Goal: Transaction & Acquisition: Purchase product/service

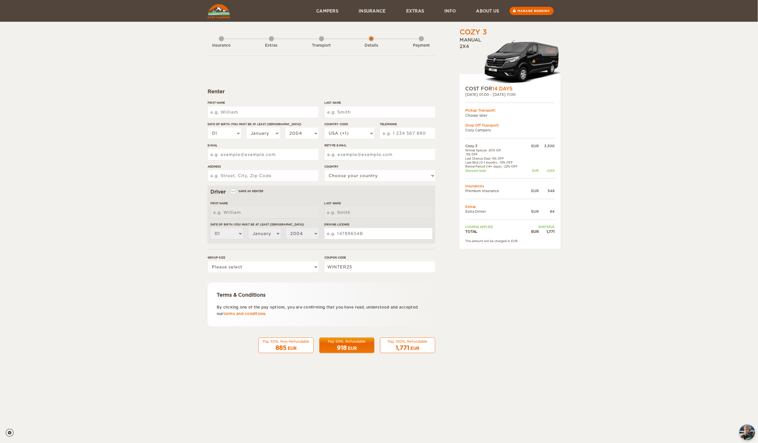
click at [250, 105] on div "First Name" at bounding box center [263, 111] width 111 height 21
click at [251, 112] on input "First Name" at bounding box center [263, 112] width 111 height 11
type input "[PERSON_NAME]"
type input "Jesus"
select select "351"
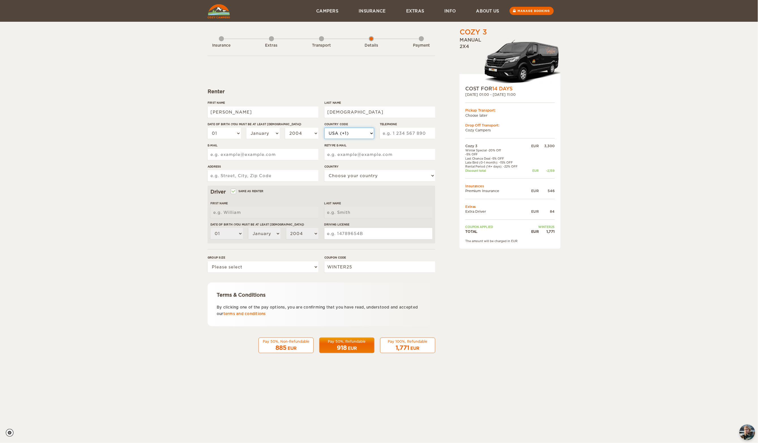
type input "925089996"
type input "jmiguelfjesus@gmail.com"
type input "Caminho do Areeiro baixo 7"
select select "167"
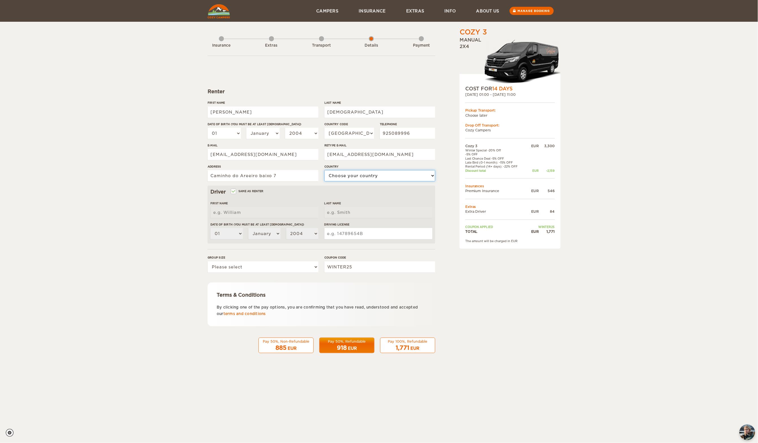
type input "M-1519023"
type input "[PERSON_NAME]"
type input "Jesus"
drag, startPoint x: 324, startPoint y: 265, endPoint x: 290, endPoint y: 262, distance: 34.3
click at [290, 262] on div "Group size Please select 1 2 3 Coupon code WINTER25" at bounding box center [322, 266] width 228 height 21
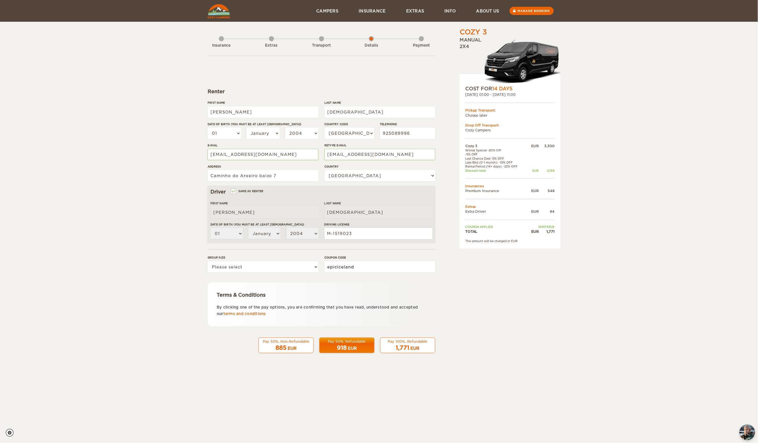
type input "epiciceland"
click at [290, 261] on div "Group size Please select 1 2 3" at bounding box center [263, 266] width 111 height 21
click at [290, 263] on select "Please select 1 2 3" at bounding box center [263, 267] width 111 height 11
select select "2"
click at [208, 262] on select "Please select 1 2 3" at bounding box center [263, 267] width 111 height 11
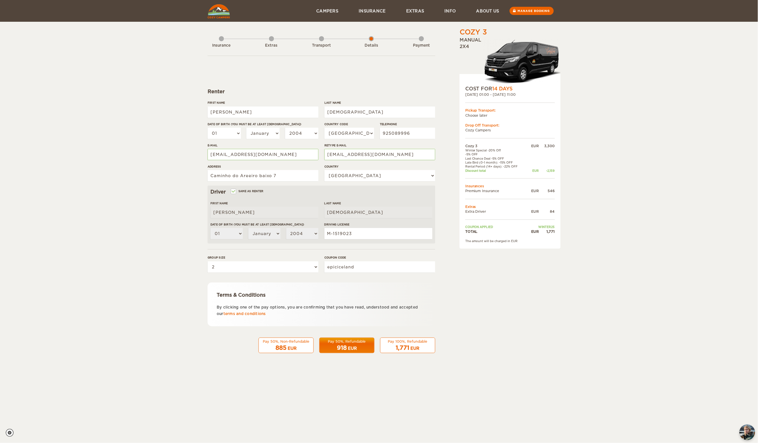
click at [410, 346] on div "1,771 EUR" at bounding box center [408, 348] width 48 height 8
drag, startPoint x: 364, startPoint y: 265, endPoint x: 279, endPoint y: 262, distance: 84.9
click at [279, 262] on div "Group size Please select 1 2 3 Coupon code epiciceland" at bounding box center [322, 266] width 228 height 21
click at [423, 349] on div "1,771 EUR" at bounding box center [408, 348] width 48 height 8
drag, startPoint x: 349, startPoint y: 265, endPoint x: 274, endPoint y: 263, distance: 75.0
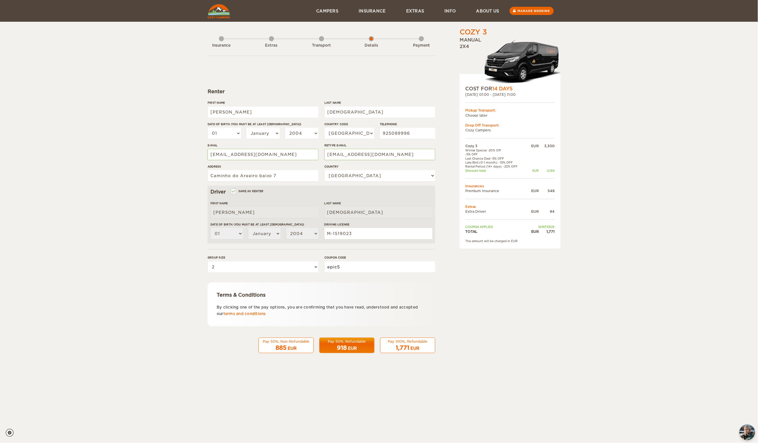
click at [274, 263] on div "Group size Please select 1 2 3 Coupon code epic5" at bounding box center [322, 266] width 228 height 21
type input "winter25"
click at [408, 342] on div "Pay 100%, Refundable" at bounding box center [408, 341] width 48 height 5
click at [218, 15] on img at bounding box center [219, 11] width 22 height 14
select select "351"
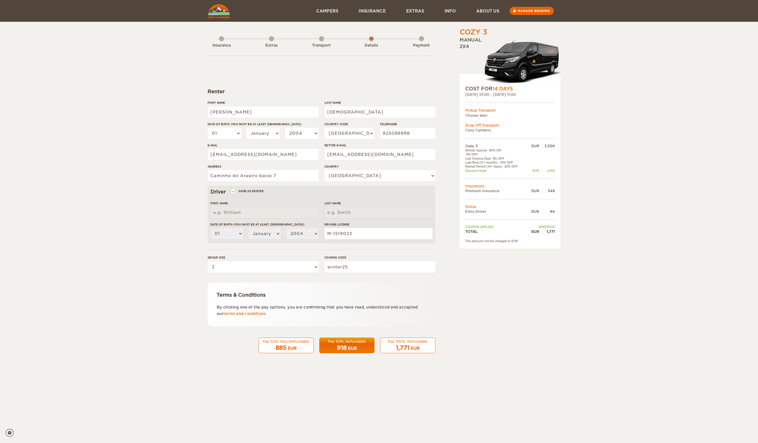
select select "167"
select select "2"
drag, startPoint x: 352, startPoint y: 267, endPoint x: 215, endPoint y: 276, distance: 137.5
click at [215, 276] on div "Group size Please select 1 2 3 Coupon code winter25" at bounding box center [322, 266] width 228 height 21
drag, startPoint x: 365, startPoint y: 269, endPoint x: 140, endPoint y: 236, distance: 227.3
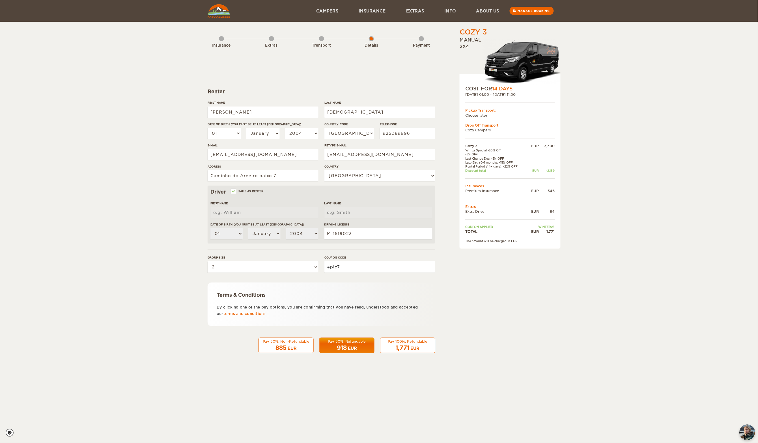
click at [143, 249] on div "Cozy 3 Expand Collapse Total 1,771 EUR Manual 2x4 COST FOR 14 Days [DATE] 01:00…" at bounding box center [379, 184] width 758 height 368
type input "EPICICELAND"
click at [237, 268] on select "Please select 1 2 3" at bounding box center [263, 267] width 111 height 11
click at [208, 262] on select "Please select 1 2 3" at bounding box center [263, 267] width 111 height 11
click at [373, 268] on input "EPICICELAND" at bounding box center [379, 267] width 111 height 11
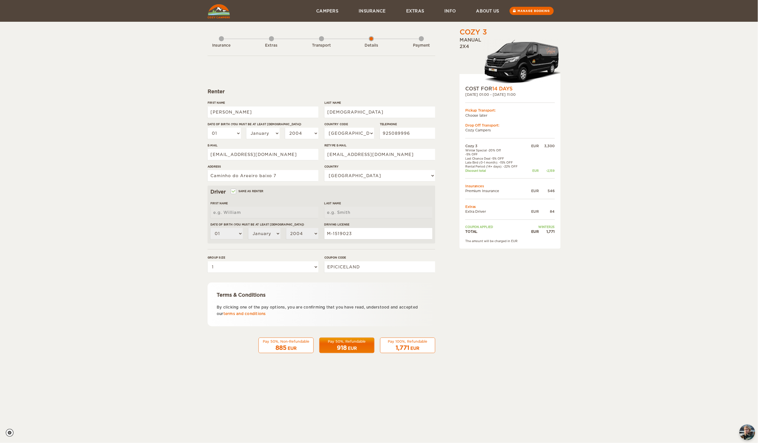
click at [503, 141] on div "COST FOR 14 Days [DATE] 01:00 - [DATE] 11:00 Pickup Transport: Choose later Dro…" at bounding box center [510, 161] width 101 height 175
click at [536, 145] on div "EUR" at bounding box center [533, 146] width 12 height 5
click at [361, 270] on input "EPICICELAND" at bounding box center [379, 267] width 111 height 11
click at [294, 272] on select "Please select 1 2 3" at bounding box center [263, 267] width 111 height 11
select select "2"
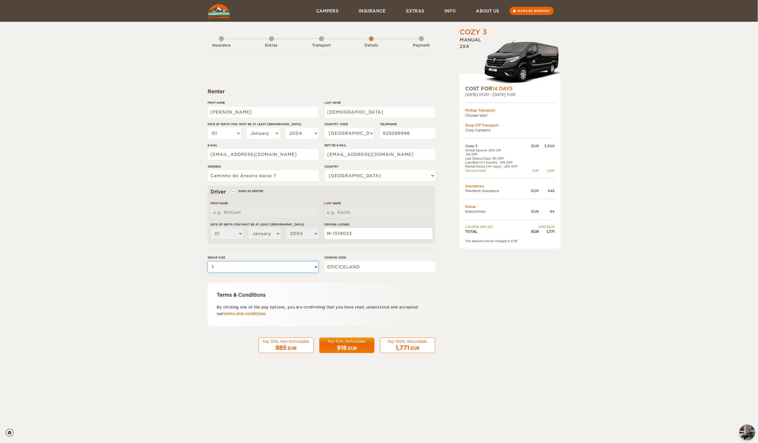
click at [208, 262] on select "Please select 1 2 3" at bounding box center [263, 267] width 111 height 11
click at [236, 110] on input "[PERSON_NAME]" at bounding box center [263, 112] width 111 height 11
click at [481, 169] on td "Discount total" at bounding box center [496, 171] width 62 height 4
click at [374, 264] on input "EPICICELAND" at bounding box center [379, 267] width 111 height 11
click at [522, 13] on link "Manage booking" at bounding box center [532, 11] width 46 height 8
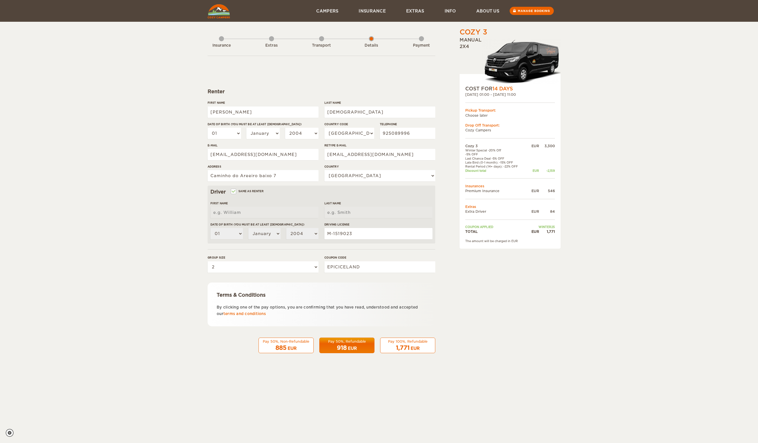
select select "351"
select select "167"
select select "2"
click at [391, 269] on input "EPICICELAND" at bounding box center [379, 267] width 111 height 11
click at [400, 343] on div "Pay 100%, Refundable" at bounding box center [408, 341] width 48 height 5
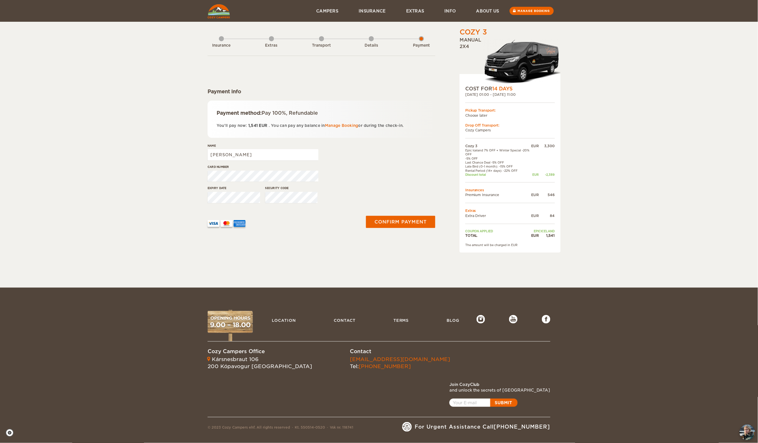
click at [658, 167] on div "Cozy 3 Expand Collapse Total 1,541 EUR Manual 2x4 COST FOR 14 Days [DATE] 01:00…" at bounding box center [379, 129] width 758 height 258
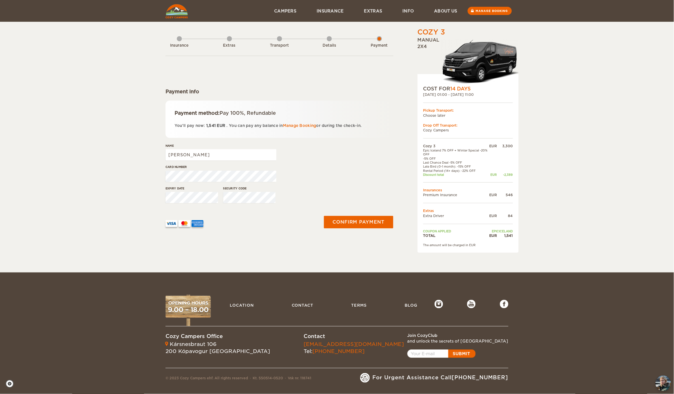
click at [472, 246] on div "The amount will be charged in EUR" at bounding box center [468, 245] width 90 height 4
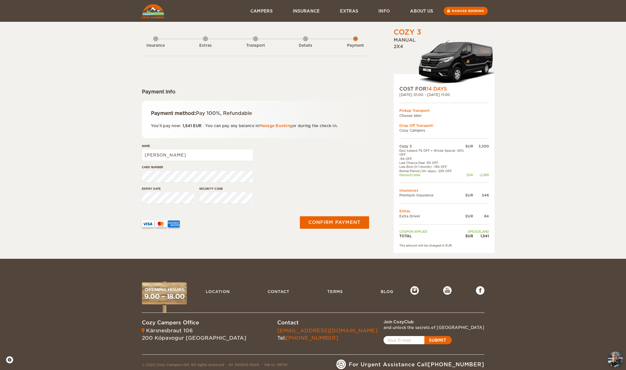
drag, startPoint x: 454, startPoint y: 242, endPoint x: 392, endPoint y: 35, distance: 216.6
click at [392, 35] on div "Cozy 3 Expand Collapse Total 1,541 EUR Manual 2x4 COST FOR 14 Days 06. Oct 2025…" at bounding box center [429, 139] width 109 height 225
copy div "Cozy 3 Expand Collapse Total 1,541 EUR Manual 2x4 COST FOR 14 Days 06. Oct 2025…"
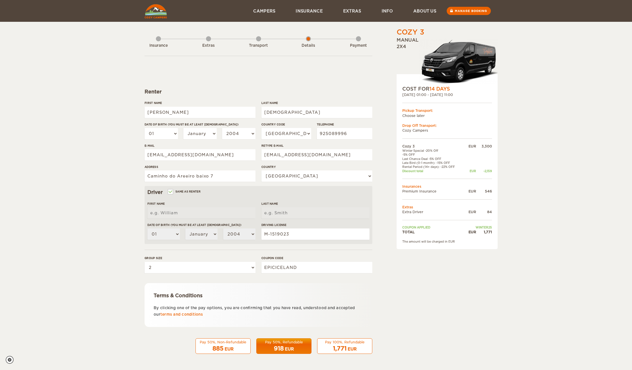
select select "351"
select select "167"
select select "2"
